Goal: Task Accomplishment & Management: Use online tool/utility

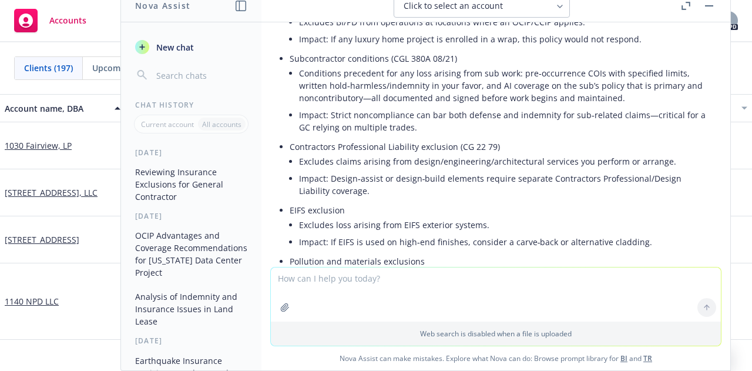
scroll to position [432, 0]
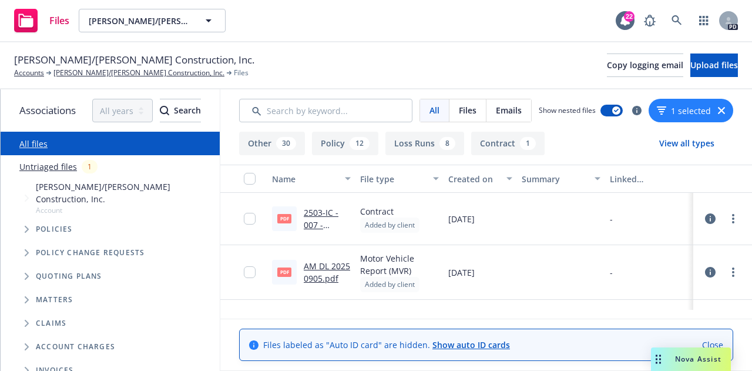
click at [313, 220] on link "2503-IC - 007 - ROUGH FRAMING - EDC.pdf" at bounding box center [325, 237] width 42 height 61
click at [29, 70] on link "Accounts" at bounding box center [29, 73] width 30 height 11
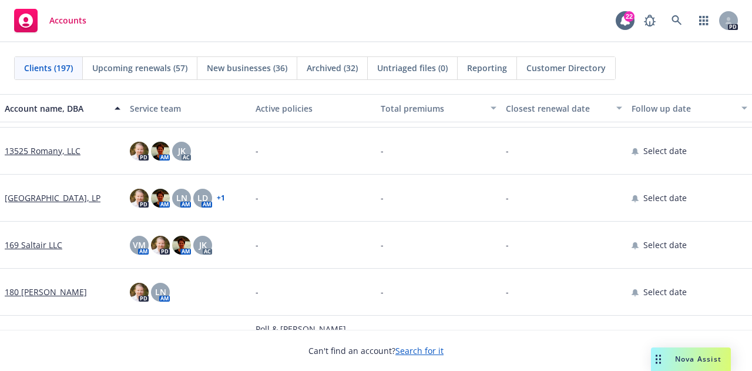
scroll to position [343, 0]
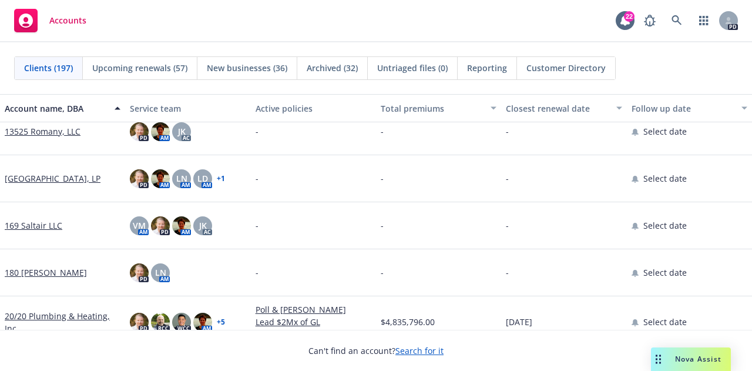
click at [22, 27] on rect at bounding box center [26, 21] width 24 height 24
click at [29, 17] on icon at bounding box center [26, 21] width 14 height 14
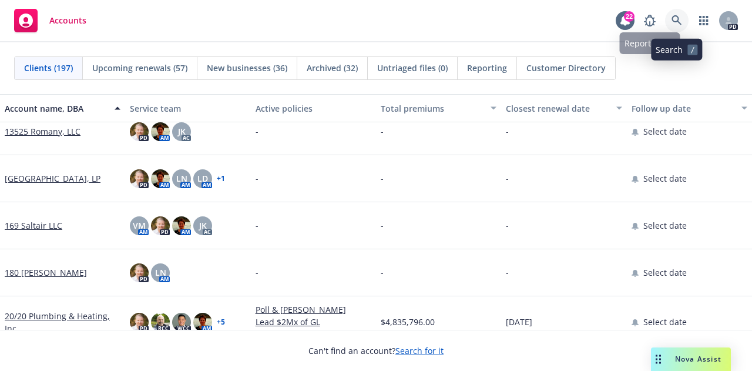
click at [680, 16] on icon at bounding box center [677, 20] width 11 height 11
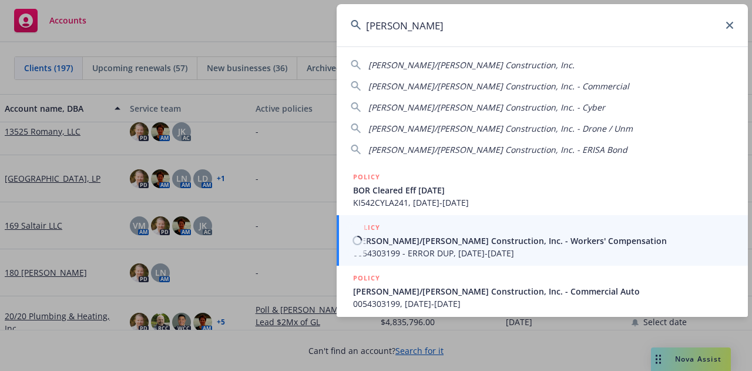
type input "elliott drinkward"
click at [404, 240] on span "Elliott/Drinkward Construction, Inc. - Workers' Compensation" at bounding box center [543, 240] width 381 height 12
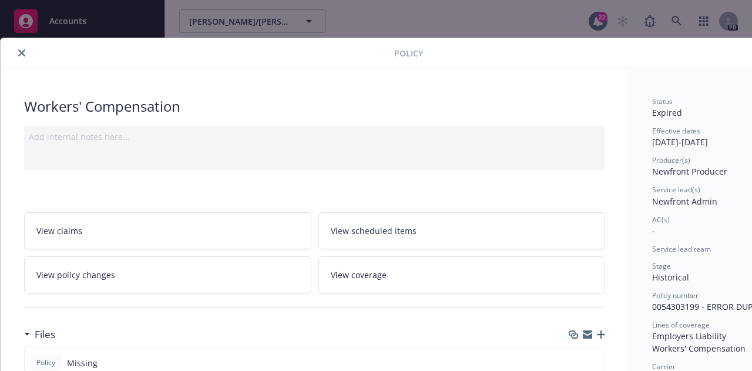
click at [23, 53] on icon "close" at bounding box center [21, 52] width 7 height 7
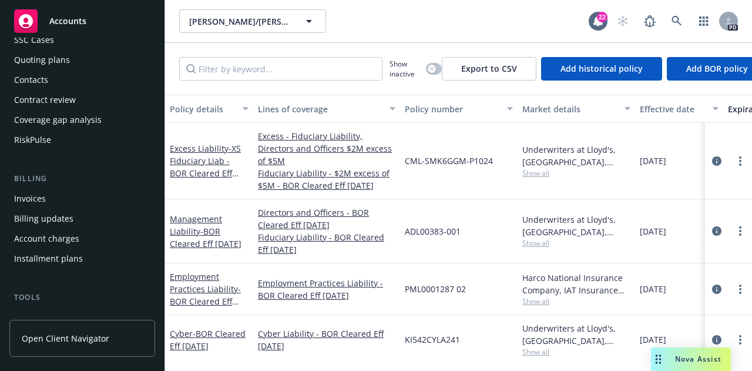
scroll to position [106, 0]
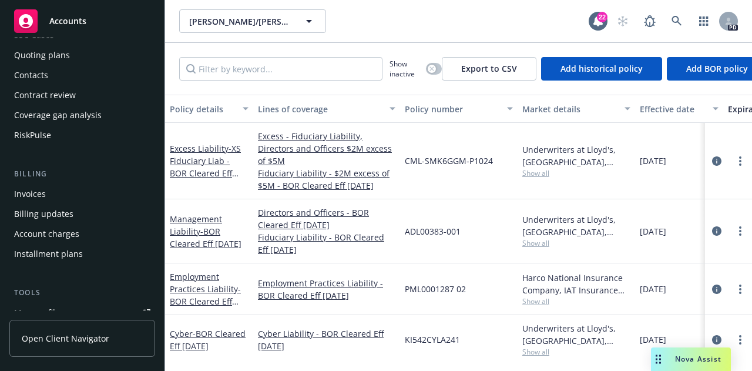
click at [84, 335] on span "Open Client Navigator" at bounding box center [66, 338] width 88 height 12
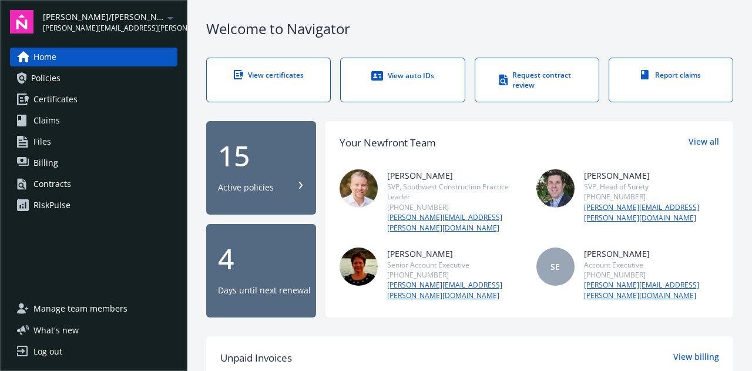
click at [56, 187] on div "Contracts" at bounding box center [52, 184] width 38 height 19
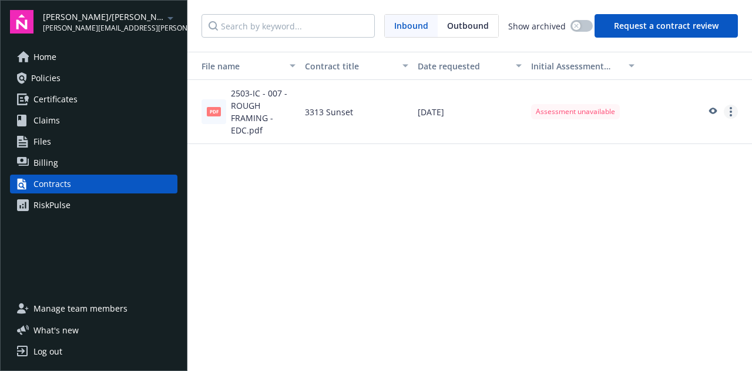
click at [731, 108] on circle "more" at bounding box center [731, 108] width 2 height 2
click at [651, 136] on link "View assessment summary" at bounding box center [666, 136] width 144 height 24
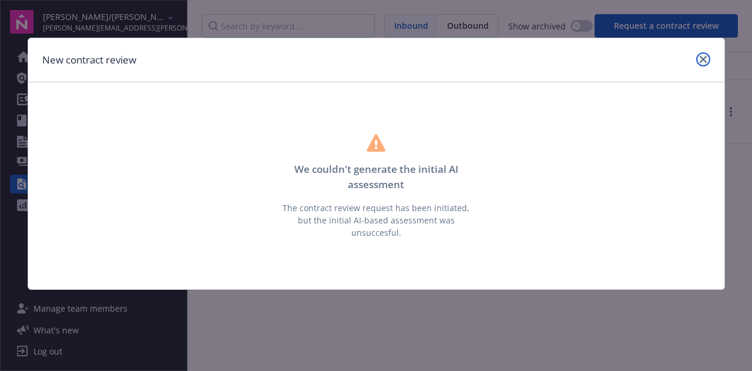
click at [709, 57] on link "close" at bounding box center [703, 59] width 14 height 14
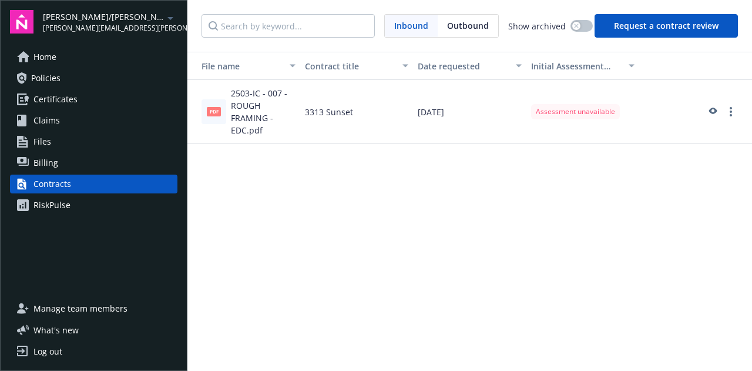
click at [216, 113] on span "pdf" at bounding box center [214, 111] width 14 height 9
click at [730, 115] on icon "more" at bounding box center [731, 111] width 2 height 9
click at [647, 202] on link "Download contract file" at bounding box center [666, 207] width 144 height 24
click at [712, 22] on button "Request a contract review" at bounding box center [666, 26] width 143 height 24
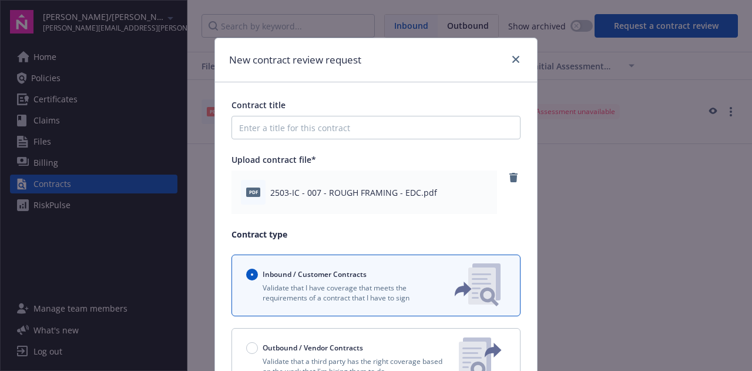
scroll to position [126, 0]
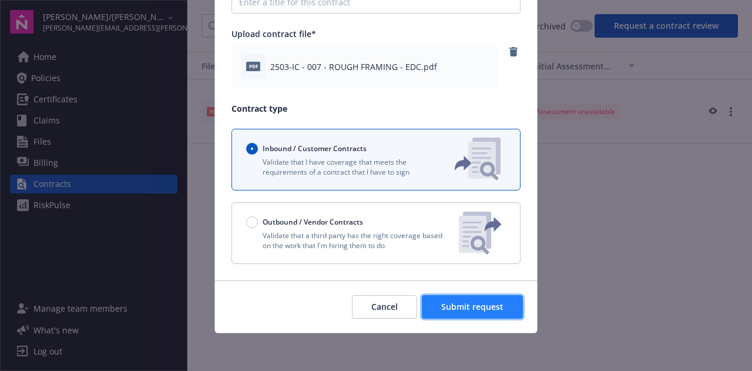
click at [472, 306] on span "Submit request" at bounding box center [472, 306] width 62 height 11
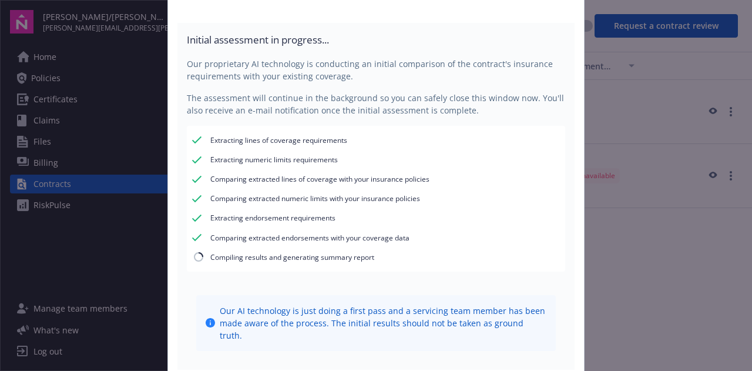
scroll to position [291, 0]
